Goal: Task Accomplishment & Management: Complete application form

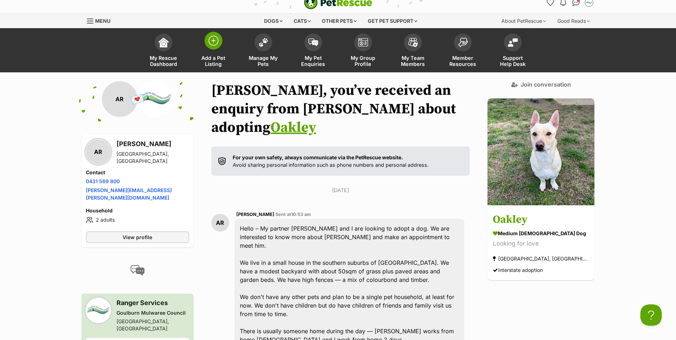
drag, startPoint x: 0, startPoint y: 0, endPoint x: 213, endPoint y: 50, distance: 218.7
click at [213, 50] on span at bounding box center [213, 41] width 18 height 18
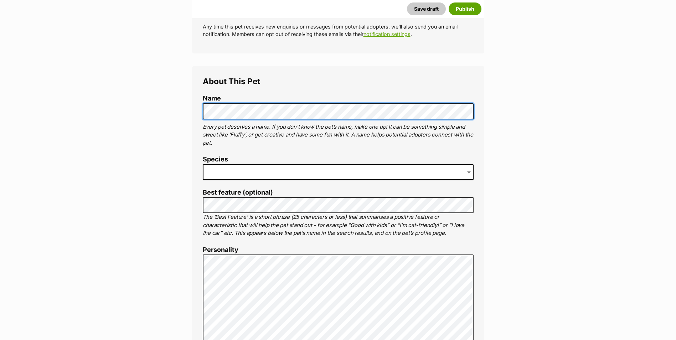
scroll to position [214, 0]
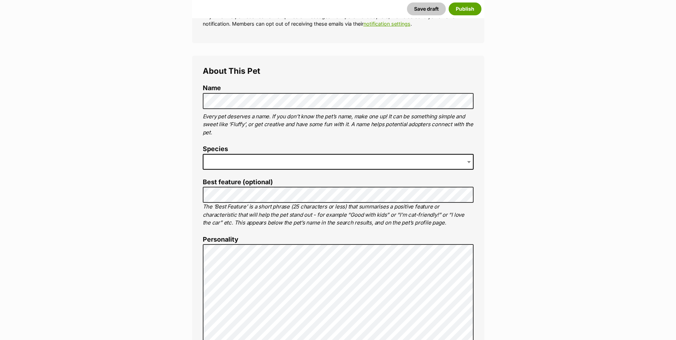
click at [470, 160] on span at bounding box center [469, 162] width 7 height 16
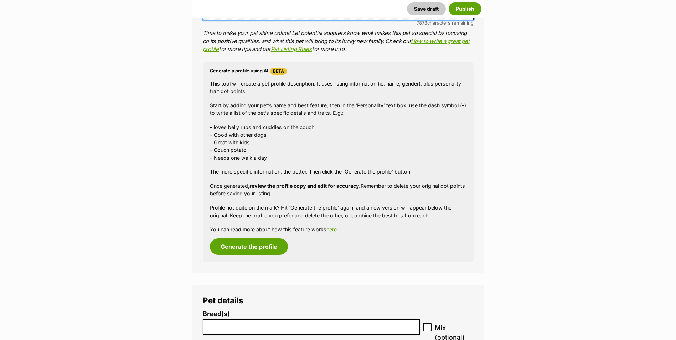
scroll to position [606, 0]
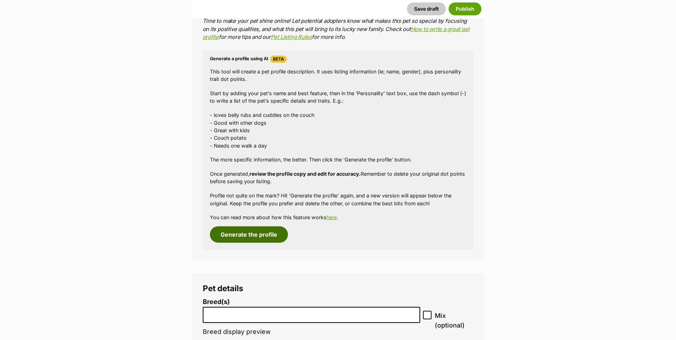
click at [256, 236] on button "Generate the profile" at bounding box center [249, 234] width 78 height 16
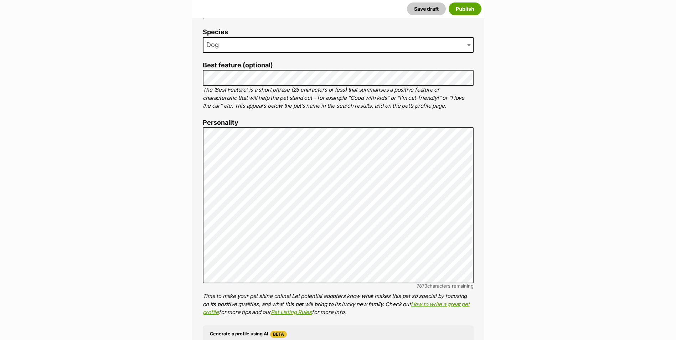
scroll to position [330, 0]
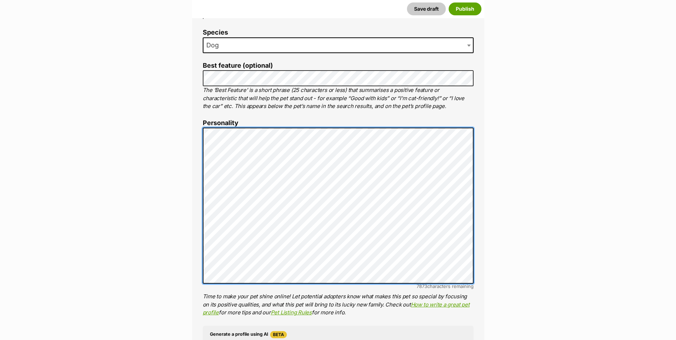
click at [202, 135] on div "About This Pet Name Henlo there, it looks like you might be using the pet name …" at bounding box center [338, 237] width 292 height 597
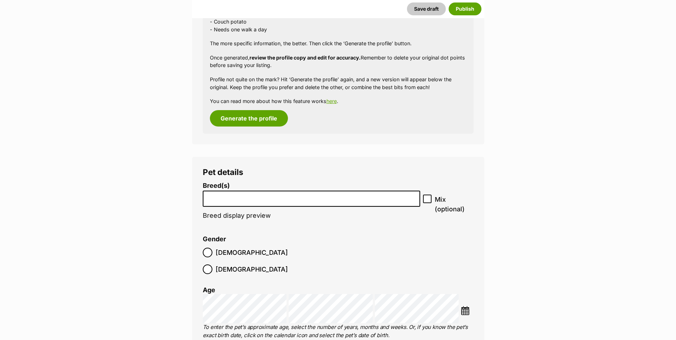
scroll to position [722, 0]
click at [245, 199] on input "search" at bounding box center [311, 196] width 213 height 7
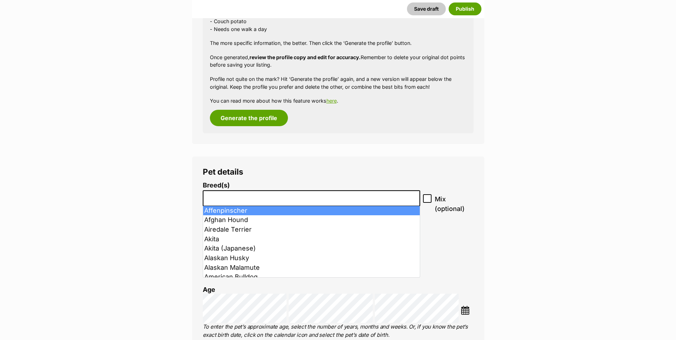
click at [427, 197] on icon at bounding box center [427, 198] width 5 height 5
click at [427, 197] on input "Mix (optional)" at bounding box center [427, 198] width 9 height 9
checkbox input "true"
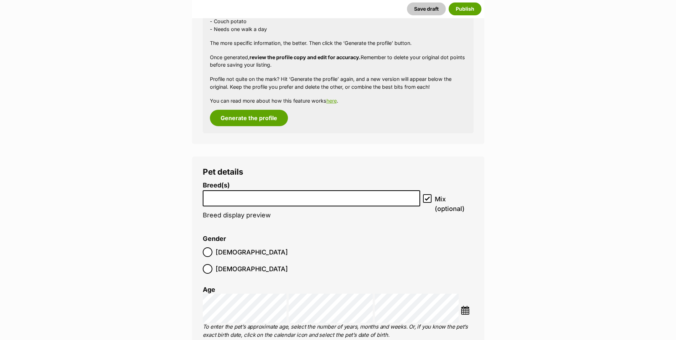
click at [234, 199] on input "search" at bounding box center [311, 196] width 213 height 7
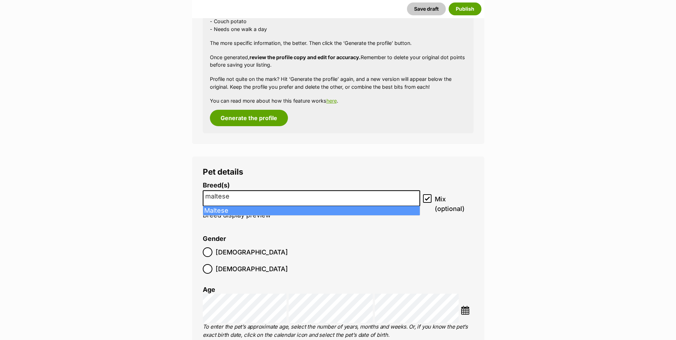
type input "maltese"
select select "138"
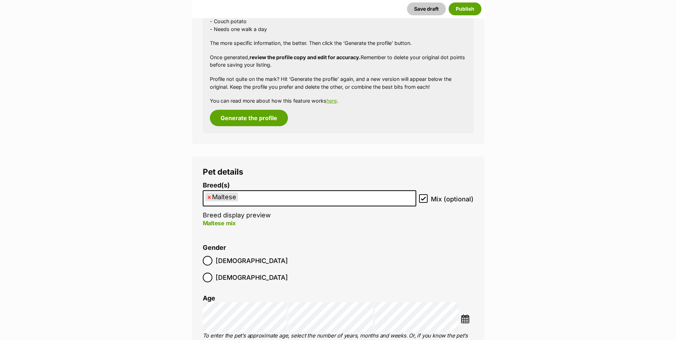
click at [251, 194] on ul "× Maltese" at bounding box center [309, 198] width 212 height 15
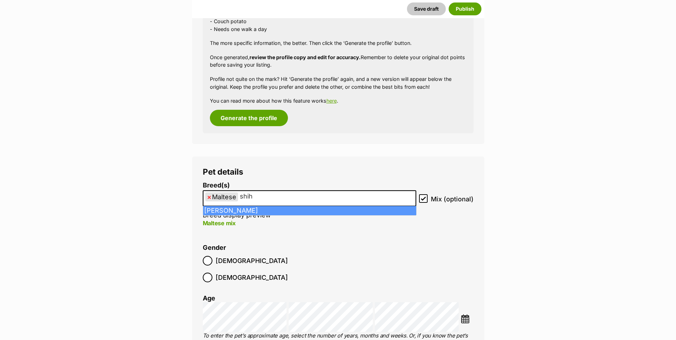
type input "shih"
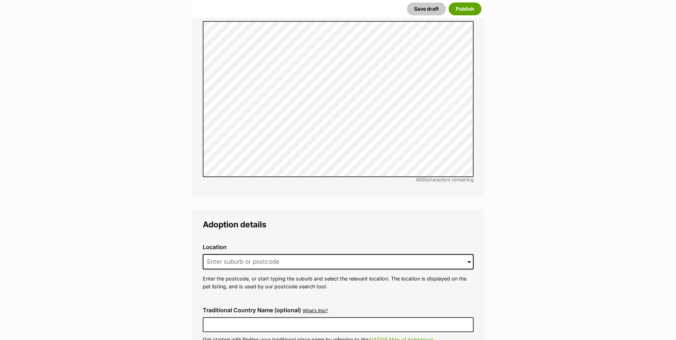
scroll to position [1470, 0]
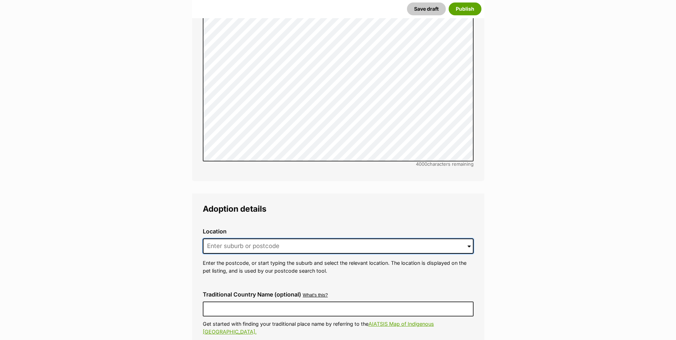
click at [472, 238] on input at bounding box center [338, 246] width 271 height 16
click at [467, 238] on span at bounding box center [468, 246] width 3 height 16
click at [269, 238] on input at bounding box center [338, 246] width 271 height 16
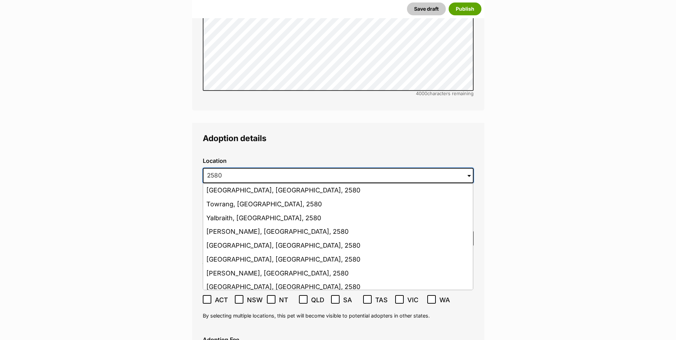
scroll to position [1541, 0]
drag, startPoint x: 232, startPoint y: 158, endPoint x: 189, endPoint y: 156, distance: 42.1
click at [189, 156] on div "Listing owner Choose an owner Adam Skelly The owner of the pet listing is able …" at bounding box center [338, 11] width 303 height 2863
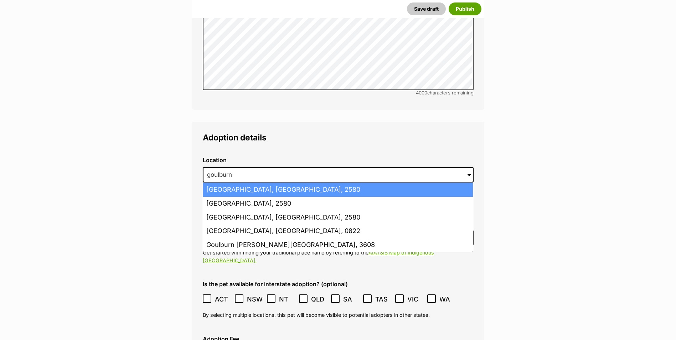
click at [240, 183] on li "Goulburn, New South Wales, 2580" at bounding box center [338, 190] width 270 height 14
type input "Goulburn, New South Wales, 2580"
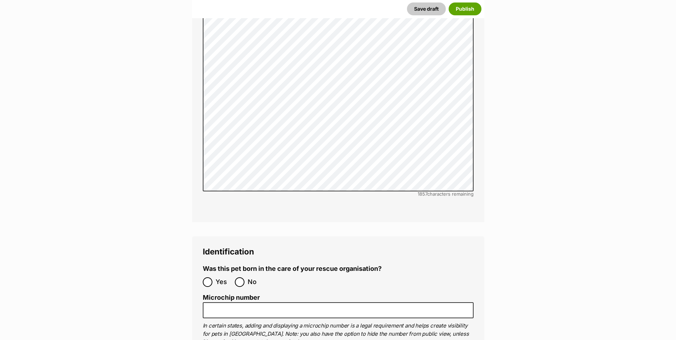
scroll to position [2289, 0]
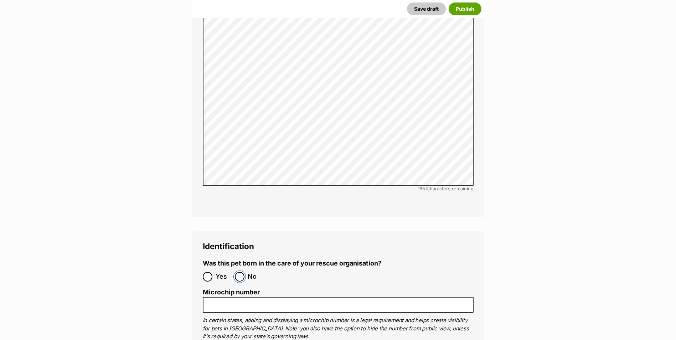
click at [241, 272] on input "No" at bounding box center [240, 277] width 10 height 10
radio input "true"
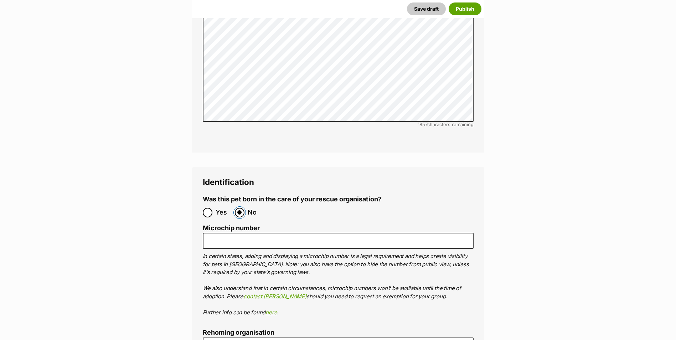
scroll to position [2361, 0]
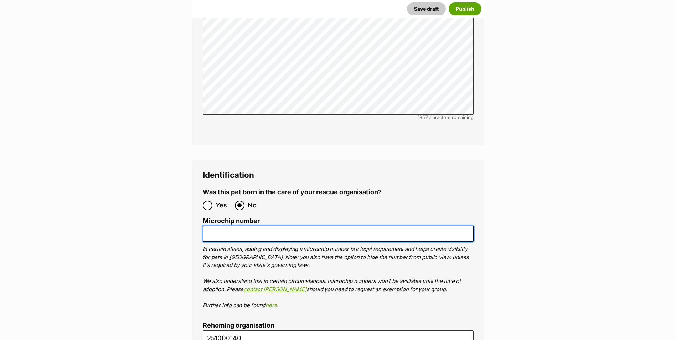
click at [259, 225] on input "Microchip number" at bounding box center [338, 233] width 271 height 16
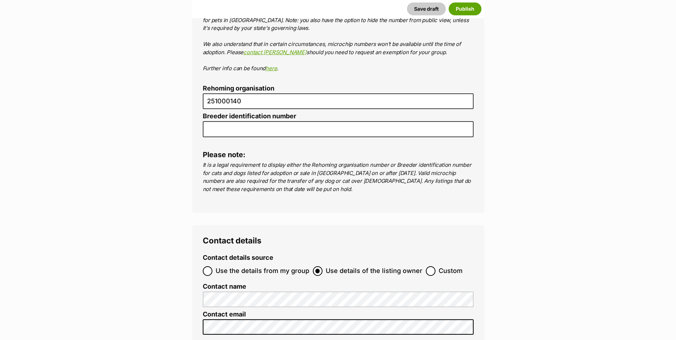
scroll to position [2610, 0]
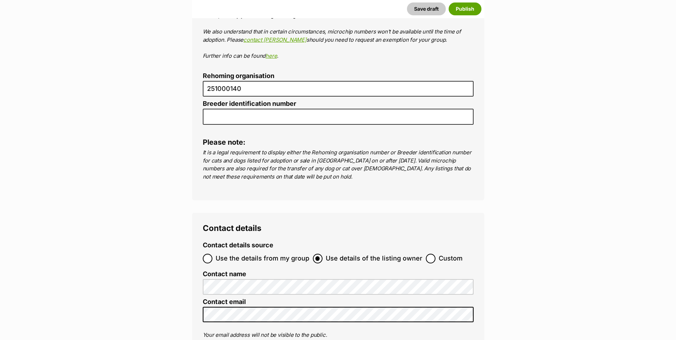
type input "978142000345589"
click at [208, 254] on input "Use the details from my group" at bounding box center [208, 259] width 10 height 10
radio input "true"
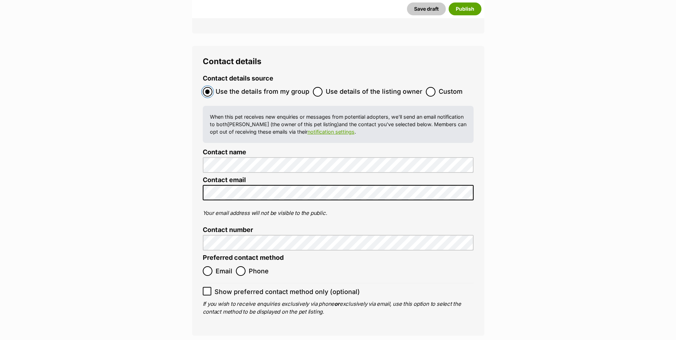
scroll to position [2788, 0]
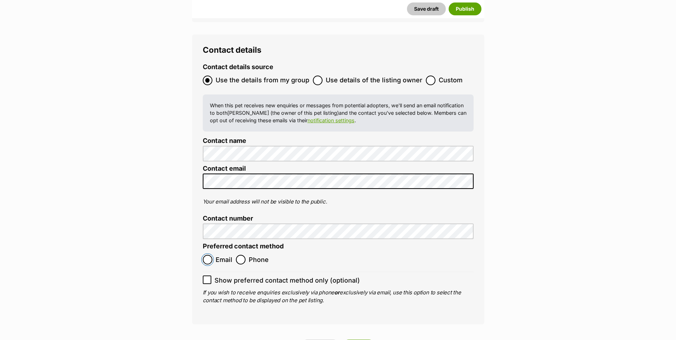
click at [208, 255] on input "Email" at bounding box center [208, 260] width 10 height 10
radio input "true"
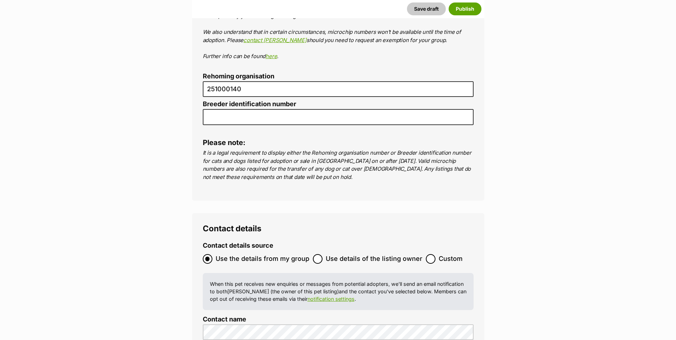
scroll to position [2610, 0]
click at [431, 11] on button "Save draft" at bounding box center [426, 8] width 39 height 13
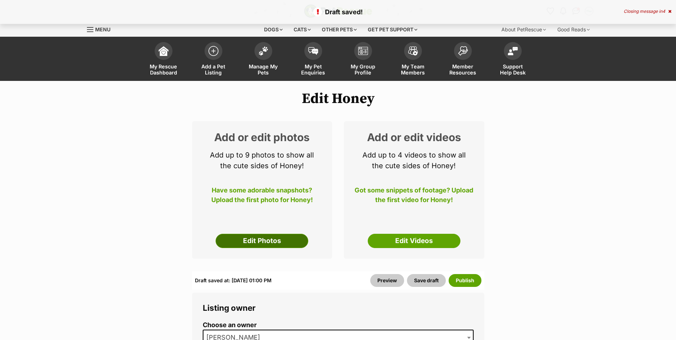
click at [275, 242] on link "Edit Photos" at bounding box center [261, 241] width 93 height 14
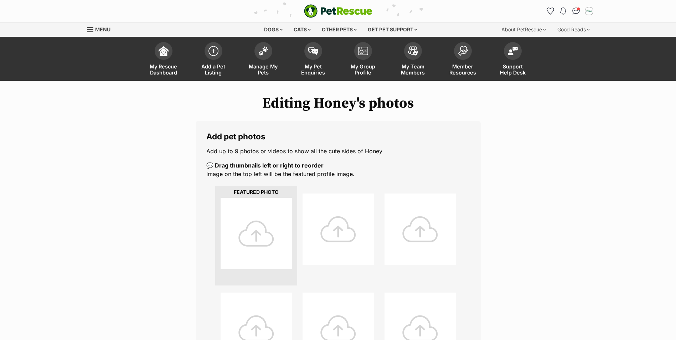
click at [252, 233] on div at bounding box center [255, 233] width 71 height 71
click at [254, 232] on div at bounding box center [255, 233] width 71 height 71
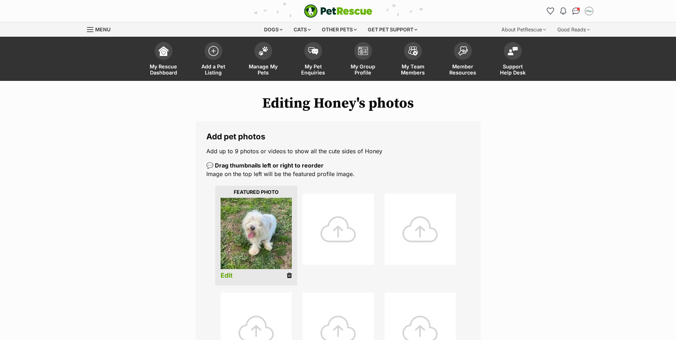
click at [342, 232] on div at bounding box center [337, 228] width 71 height 71
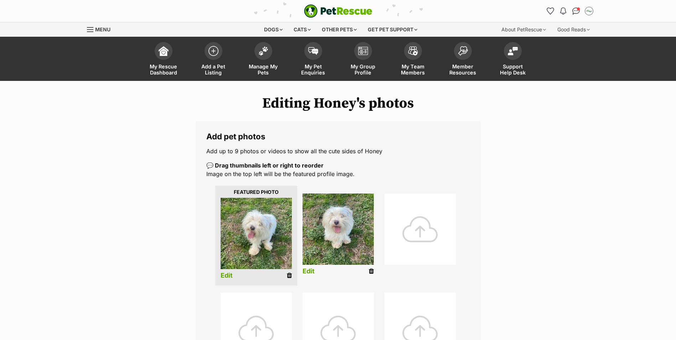
click at [422, 233] on div at bounding box center [419, 228] width 71 height 71
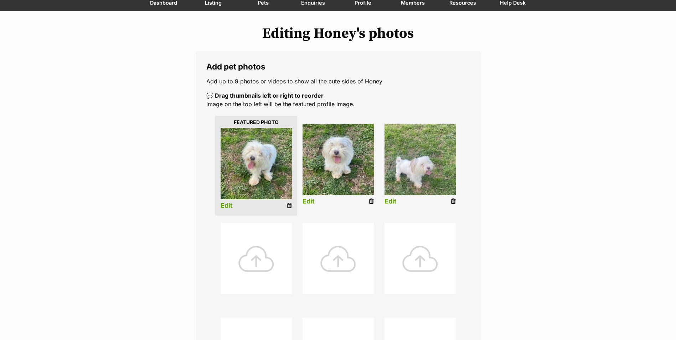
scroll to position [71, 0]
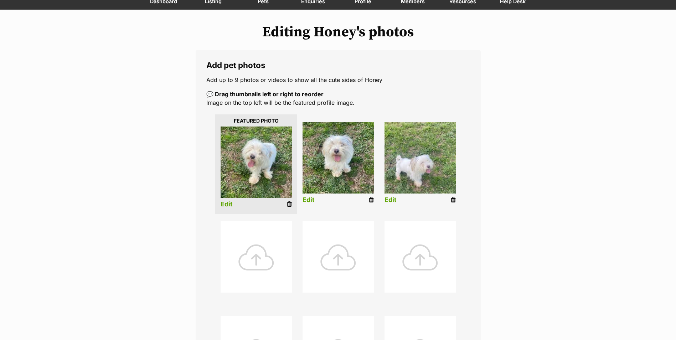
click at [263, 251] on div at bounding box center [255, 256] width 71 height 71
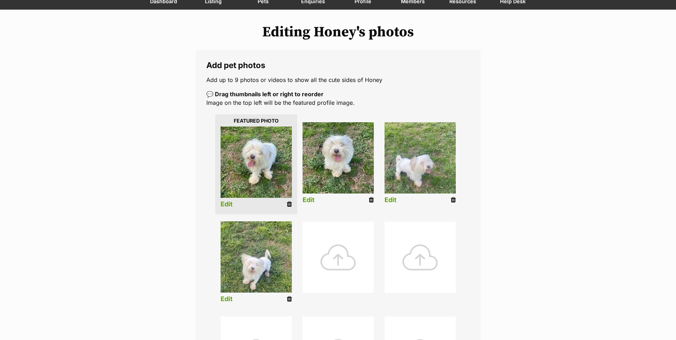
click at [337, 258] on div at bounding box center [337, 257] width 71 height 71
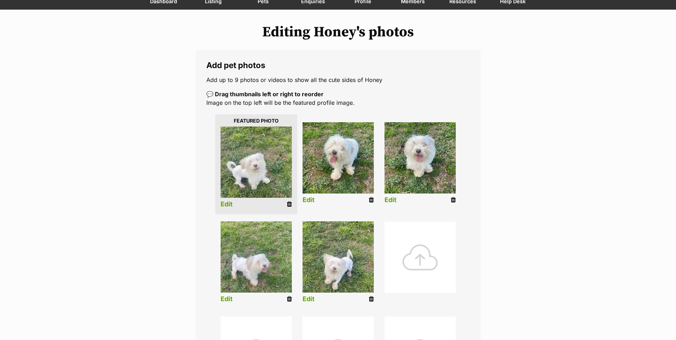
click at [455, 200] on icon at bounding box center [453, 200] width 5 height 6
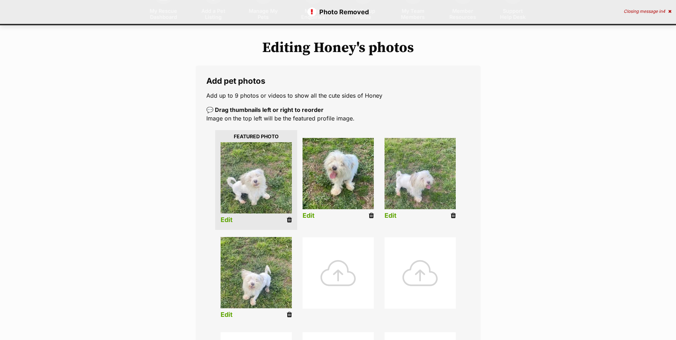
scroll to position [71, 0]
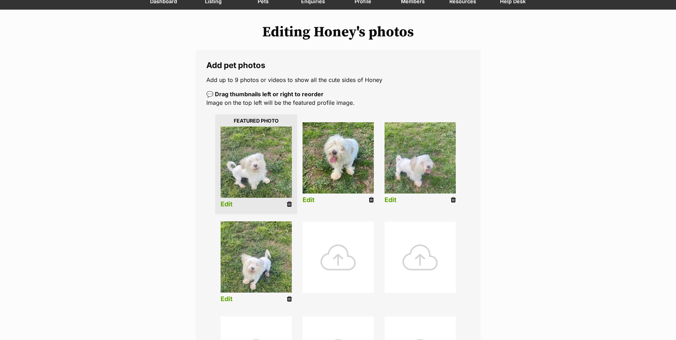
click at [229, 203] on link "Edit" at bounding box center [226, 204] width 12 height 7
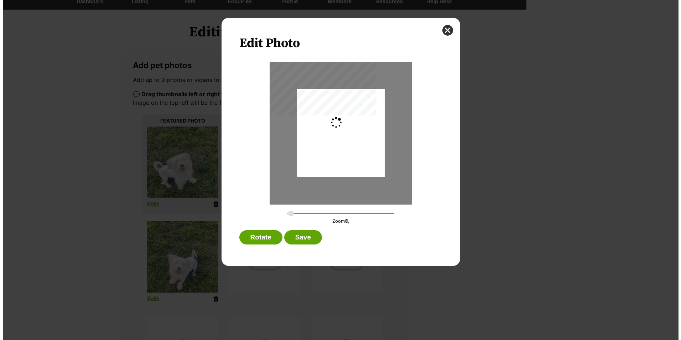
scroll to position [0, 0]
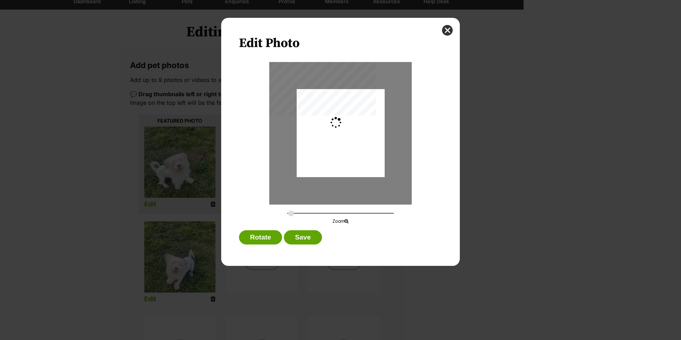
type input "0.2744"
drag, startPoint x: 337, startPoint y: 159, endPoint x: 344, endPoint y: 185, distance: 26.6
click at [344, 185] on div "Dialog Window - Close (Press escape to close)" at bounding box center [341, 159] width 88 height 156
click at [297, 237] on button "Save" at bounding box center [303, 237] width 38 height 14
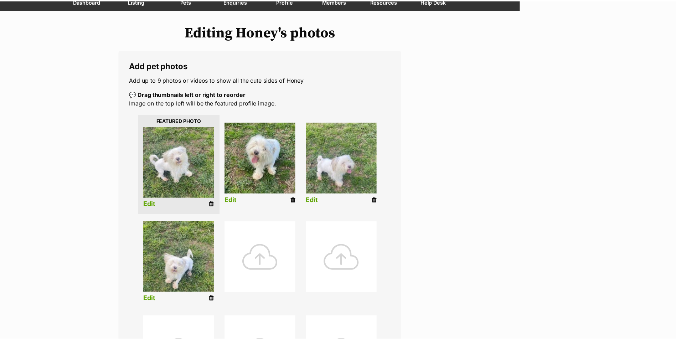
scroll to position [71, 0]
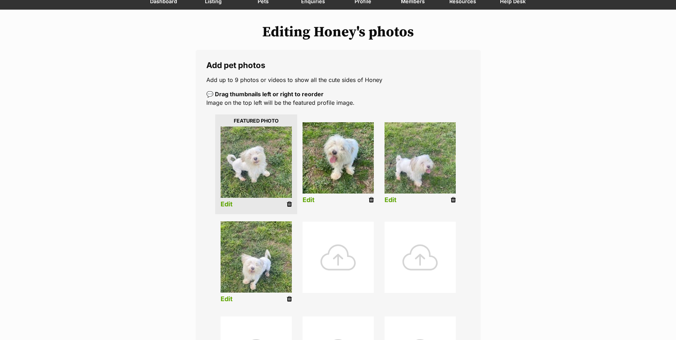
click at [333, 155] on img at bounding box center [337, 157] width 71 height 71
click at [304, 200] on link "Edit" at bounding box center [308, 199] width 12 height 7
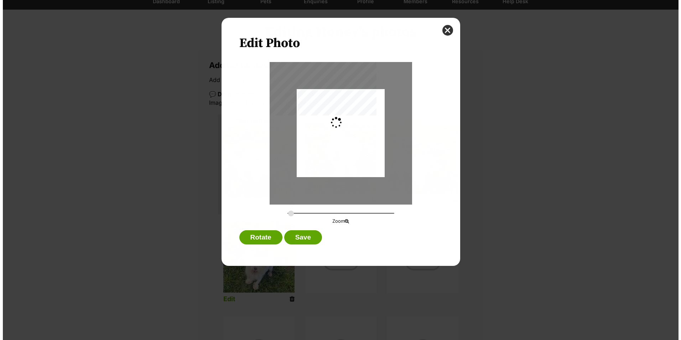
scroll to position [0, 0]
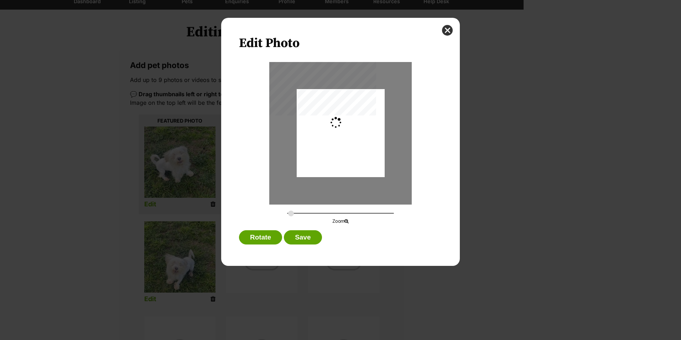
type input "0.2744"
drag, startPoint x: 349, startPoint y: 126, endPoint x: 336, endPoint y: 145, distance: 23.3
click at [336, 145] on div "Dialog Window - Close (Press escape to close)" at bounding box center [341, 147] width 88 height 117
click at [298, 241] on button "Save" at bounding box center [303, 237] width 38 height 14
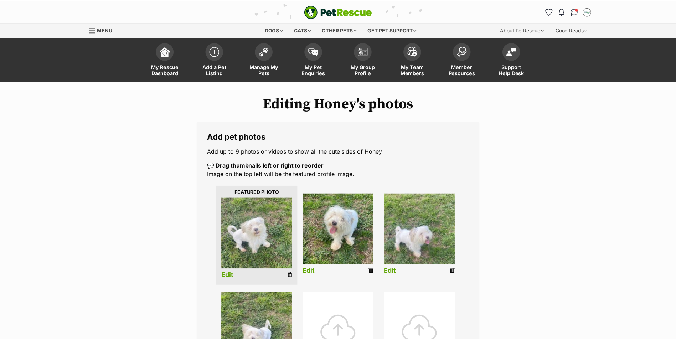
scroll to position [71, 0]
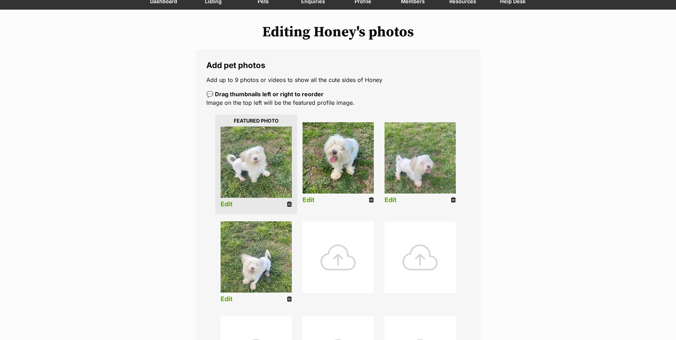
click at [411, 164] on img at bounding box center [419, 157] width 71 height 71
click at [389, 199] on link "Edit" at bounding box center [390, 199] width 12 height 7
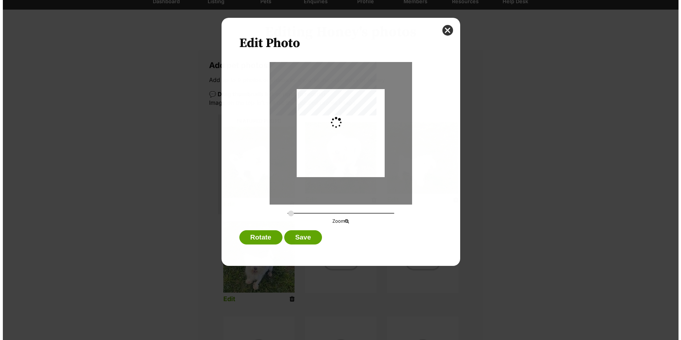
scroll to position [0, 0]
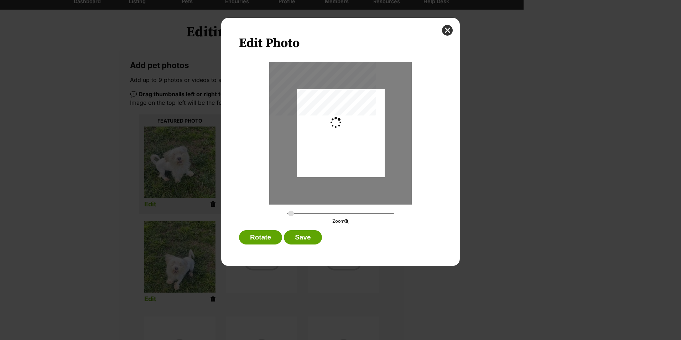
type input "0.2744"
drag, startPoint x: 336, startPoint y: 113, endPoint x: 328, endPoint y: 137, distance: 25.6
click at [328, 137] on div "Dialog Window - Close (Press escape to close)" at bounding box center [341, 157] width 88 height 156
click at [305, 234] on button "Save" at bounding box center [303, 237] width 38 height 14
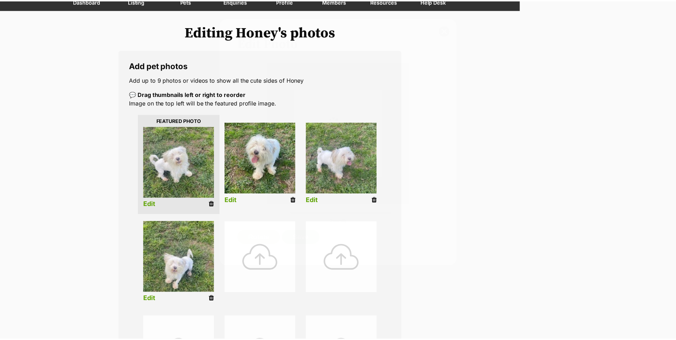
scroll to position [71, 0]
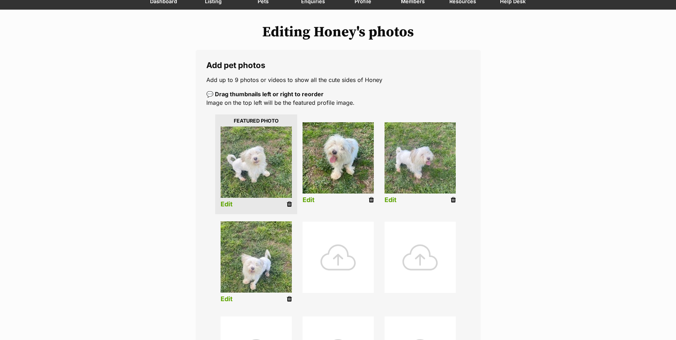
click at [249, 259] on img at bounding box center [255, 256] width 71 height 71
click at [229, 298] on link "Edit" at bounding box center [226, 298] width 12 height 7
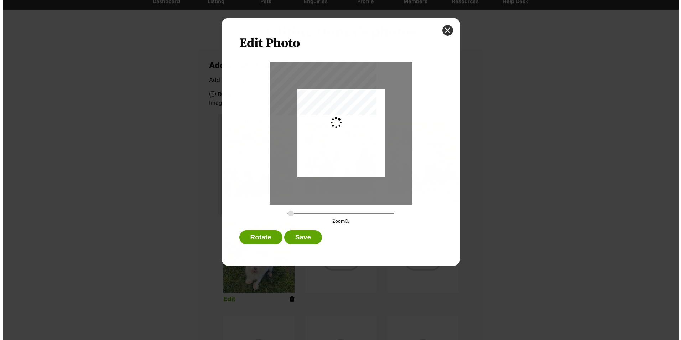
scroll to position [0, 0]
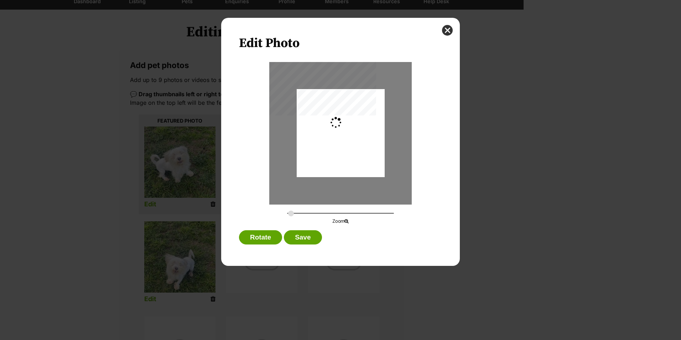
type input "0.2744"
drag, startPoint x: 339, startPoint y: 112, endPoint x: 336, endPoint y: 126, distance: 13.9
click at [336, 126] on div "Dialog Window - Close (Press escape to close)" at bounding box center [341, 146] width 88 height 156
click at [296, 237] on button "Save" at bounding box center [303, 237] width 38 height 14
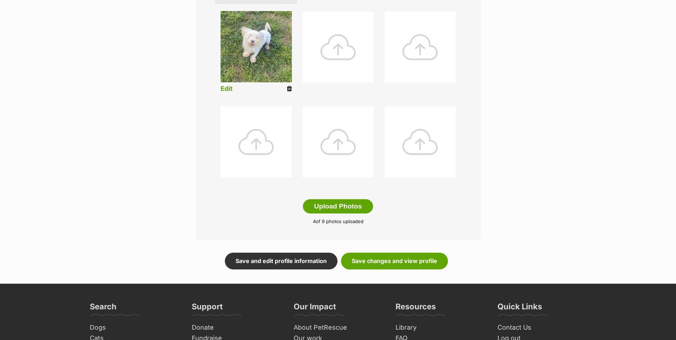
scroll to position [285, 0]
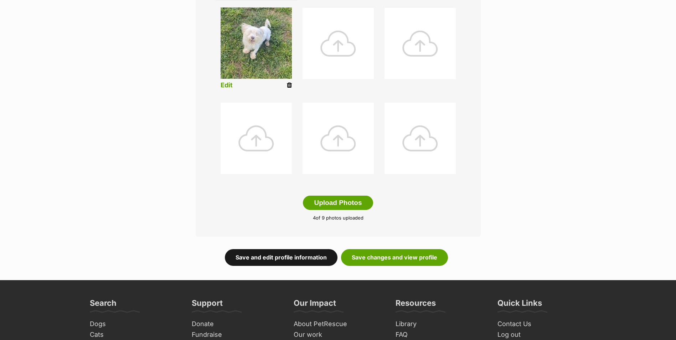
click at [322, 260] on link "Save and edit profile information" at bounding box center [281, 257] width 113 height 16
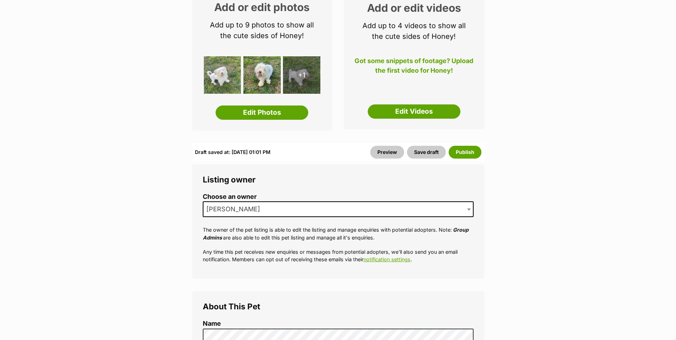
scroll to position [142, 0]
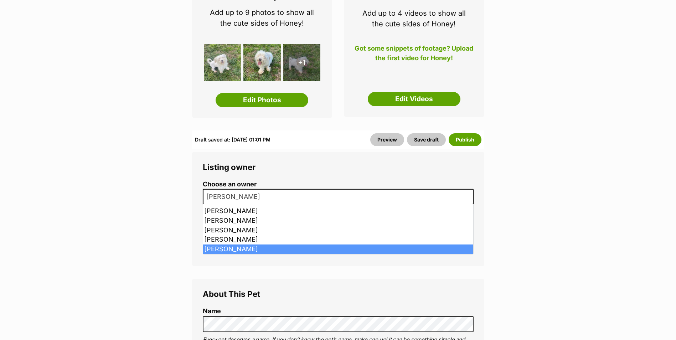
click at [469, 196] on b at bounding box center [469, 197] width 4 height 2
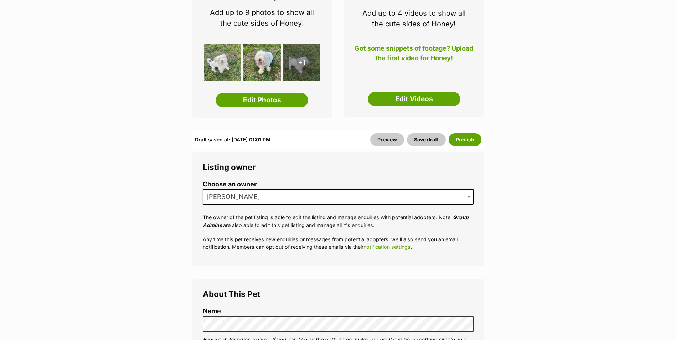
click at [469, 196] on b at bounding box center [469, 197] width 4 height 2
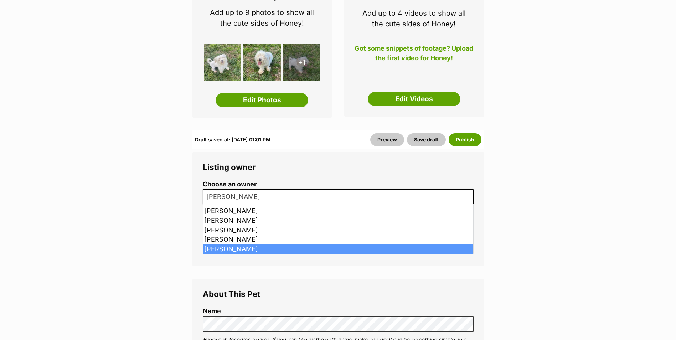
click at [468, 197] on b at bounding box center [469, 197] width 4 height 2
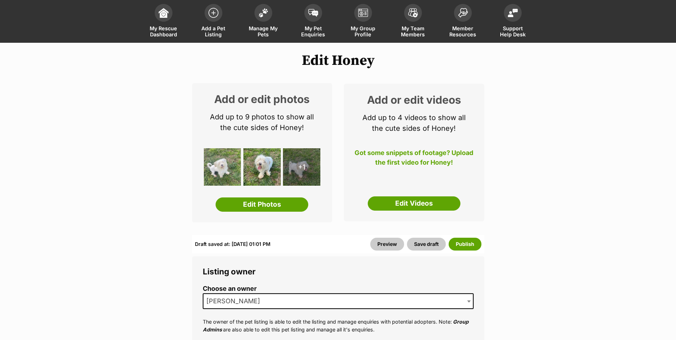
scroll to position [36, 0]
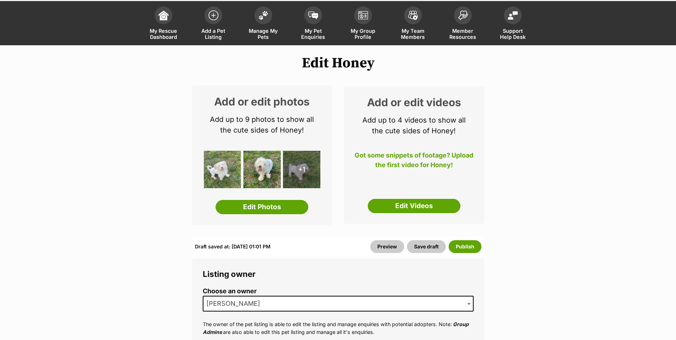
click at [309, 175] on div "+1" at bounding box center [301, 169] width 37 height 37
click at [260, 210] on link "Edit Photos" at bounding box center [261, 207] width 93 height 14
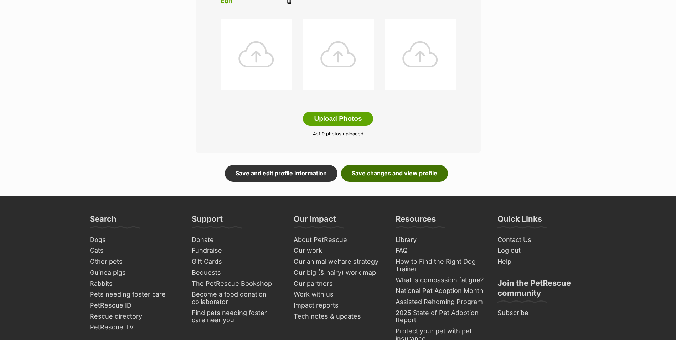
scroll to position [356, 0]
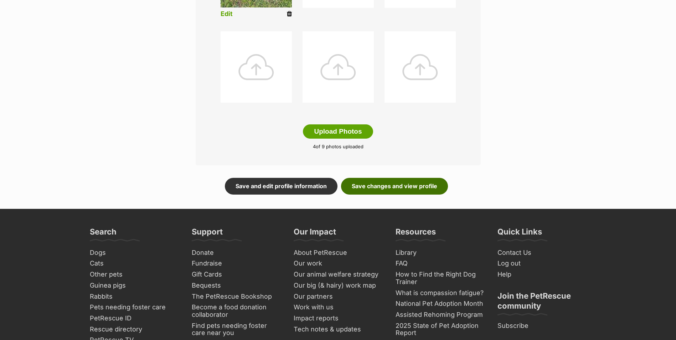
click at [389, 185] on link "Save changes and view profile" at bounding box center [394, 186] width 107 height 16
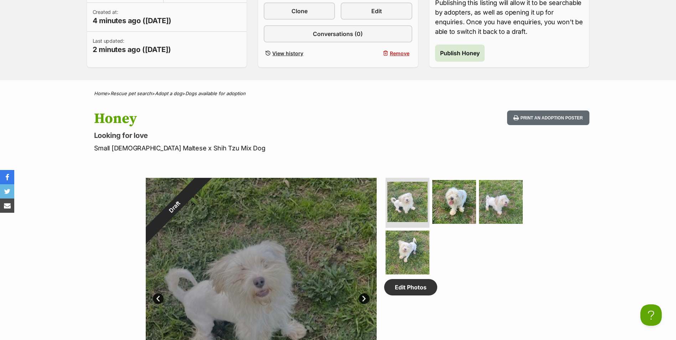
scroll to position [214, 0]
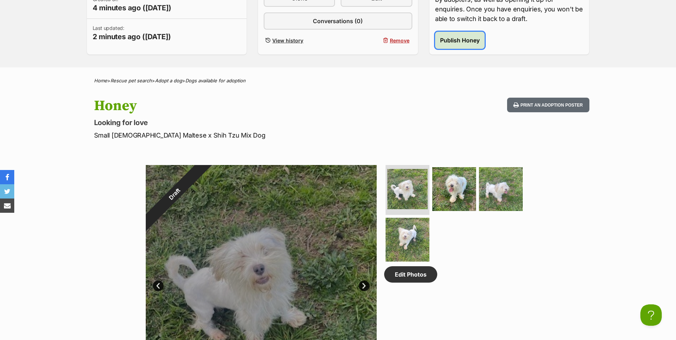
click at [459, 42] on span "Publish Honey" at bounding box center [460, 40] width 40 height 9
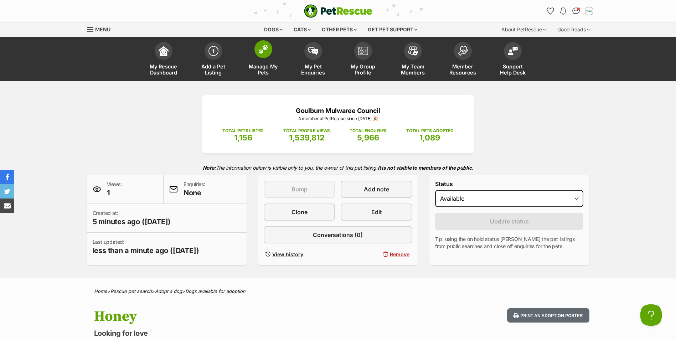
click at [264, 54] on span at bounding box center [263, 49] width 18 height 18
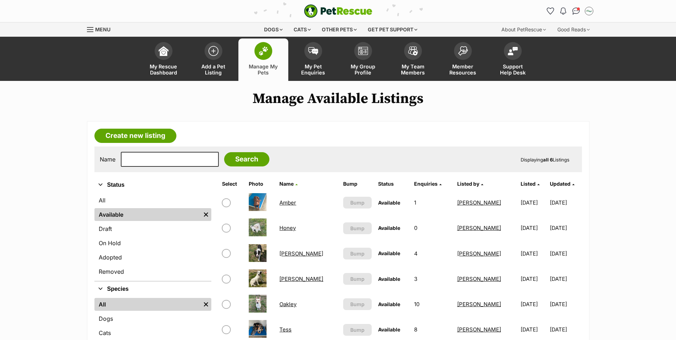
click at [290, 228] on link "Honey" at bounding box center [287, 227] width 16 height 7
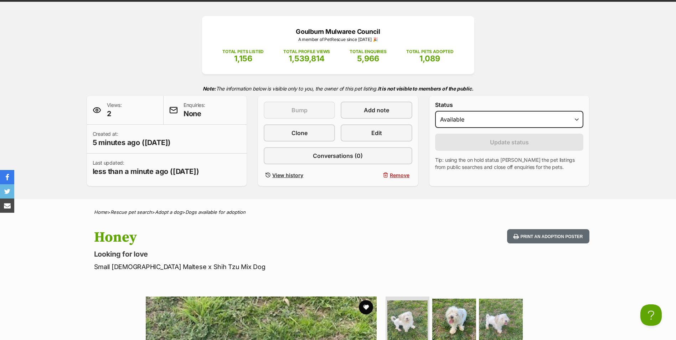
scroll to position [107, 0]
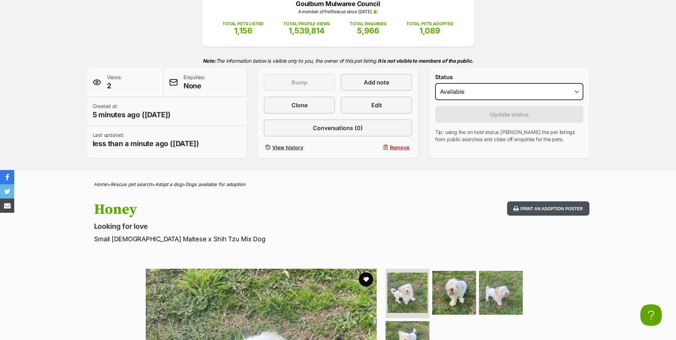
click at [536, 209] on button "Print an adoption poster" at bounding box center [548, 208] width 82 height 15
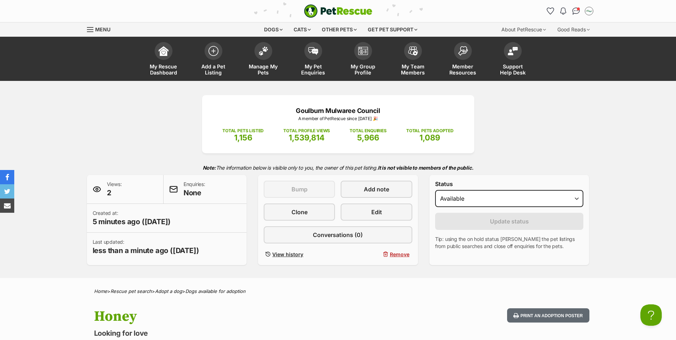
scroll to position [0, 0]
